Goal: Book appointment/travel/reservation

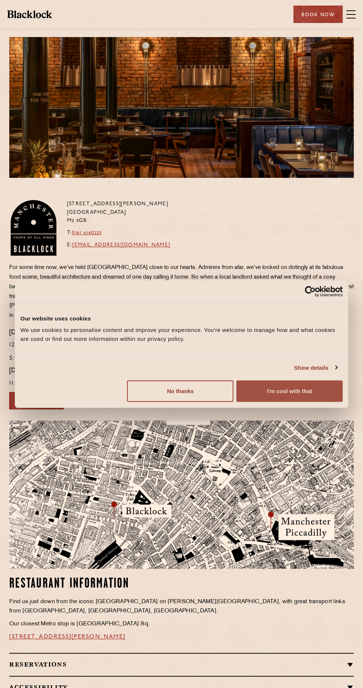
click at [285, 394] on button "I'm cool with that" at bounding box center [289, 390] width 106 height 21
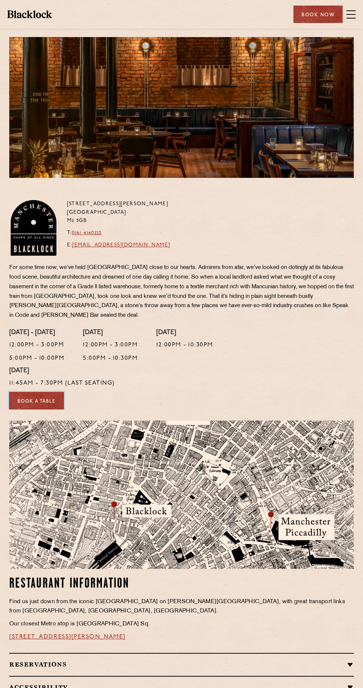
click at [25, 392] on link "Book a Table" at bounding box center [36, 400] width 54 height 17
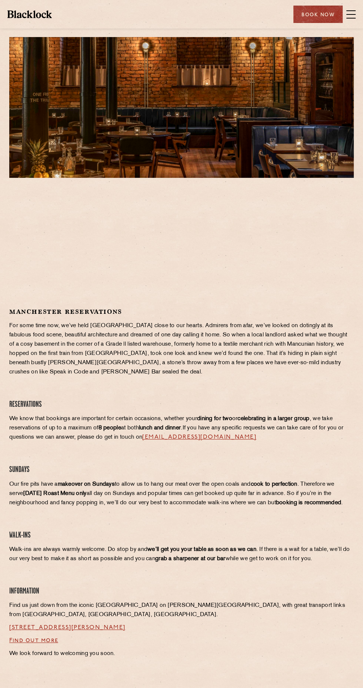
click at [224, 278] on div at bounding box center [181, 244] width 344 height 111
